Goal: Use online tool/utility: Utilize a website feature to perform a specific function

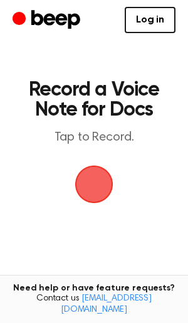
click at [100, 177] on span "button" at bounding box center [94, 185] width 38 height 38
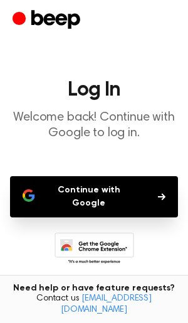
click at [103, 191] on button "Continue with Google" at bounding box center [94, 196] width 168 height 41
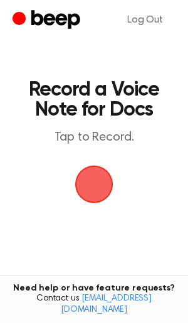
click at [99, 196] on span "button" at bounding box center [94, 185] width 38 height 38
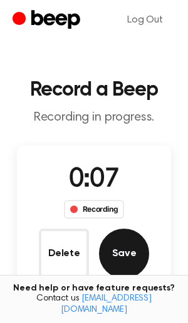
click at [116, 254] on button "Save" at bounding box center [124, 254] width 50 height 50
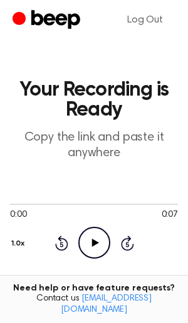
click at [97, 244] on icon "Play Audio" at bounding box center [94, 243] width 32 height 32
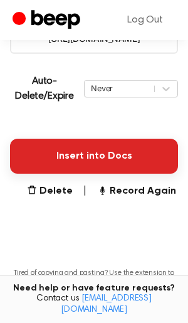
scroll to position [261, 0]
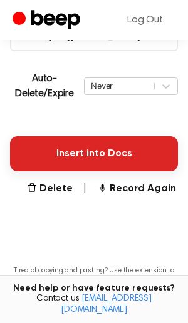
click at [89, 164] on button "Insert into Docs" at bounding box center [94, 153] width 168 height 35
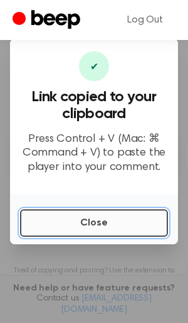
click at [95, 225] on button "Close" at bounding box center [94, 223] width 148 height 28
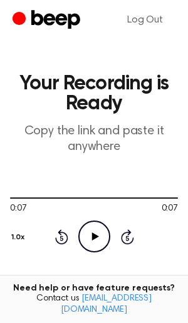
scroll to position [0, 0]
